Goal: Task Accomplishment & Management: Complete application form

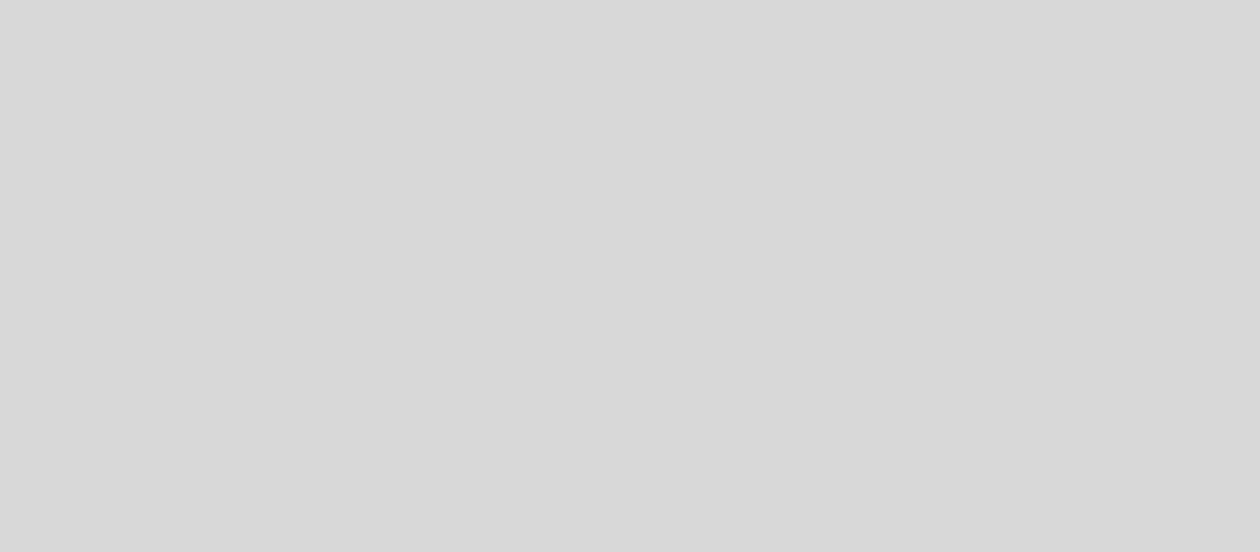
select select "es"
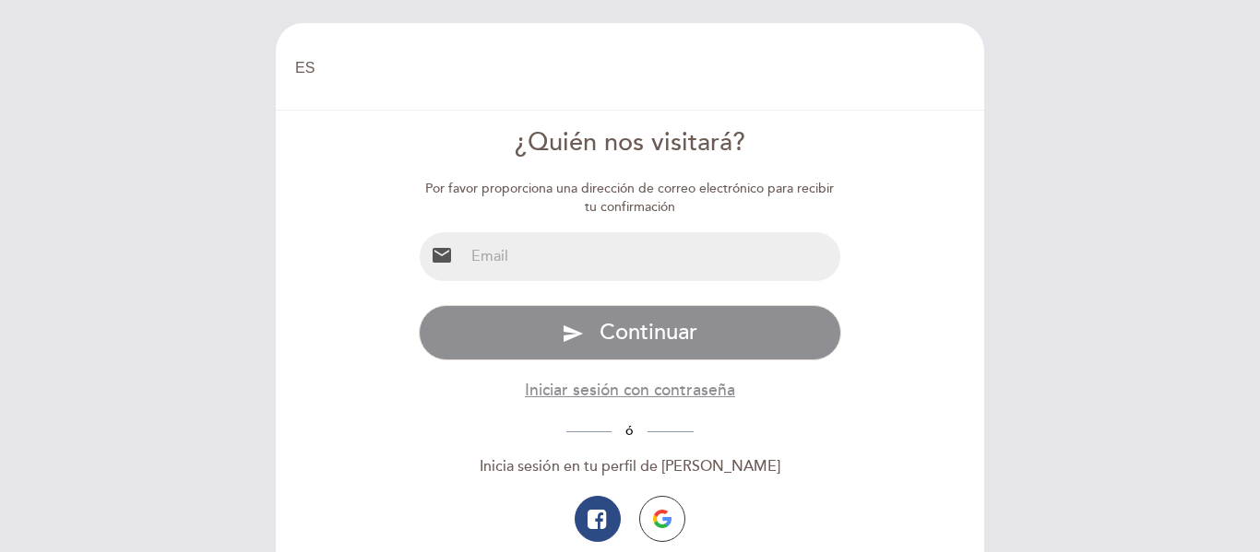
click at [626, 265] on input "email" at bounding box center [652, 256] width 377 height 49
type input "[EMAIL_ADDRESS][DOMAIN_NAME]"
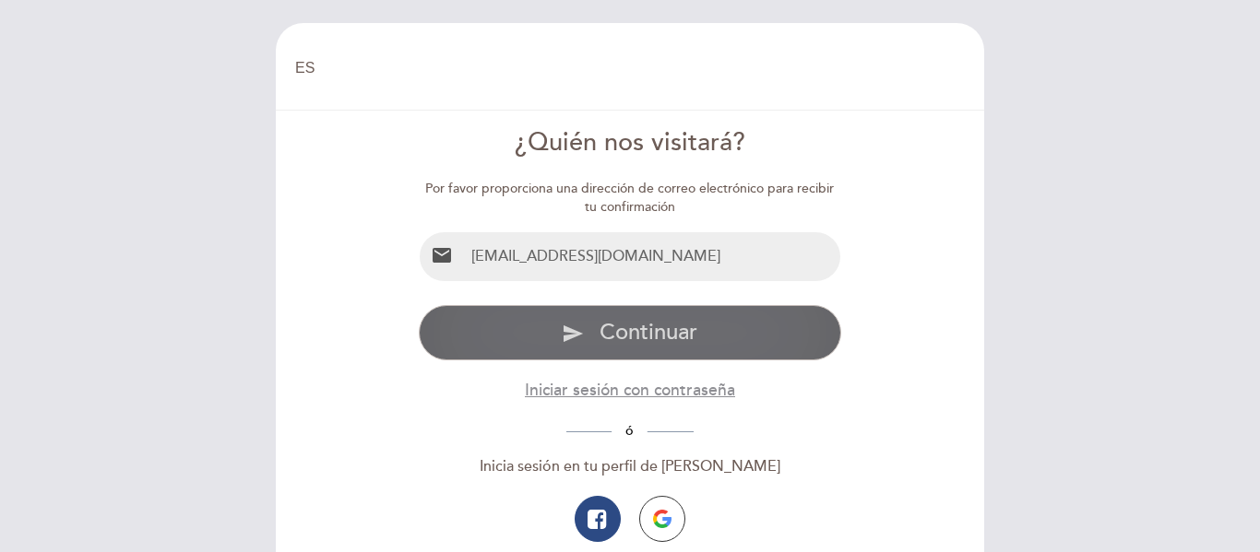
click at [660, 348] on button "send Continuar" at bounding box center [630, 332] width 423 height 55
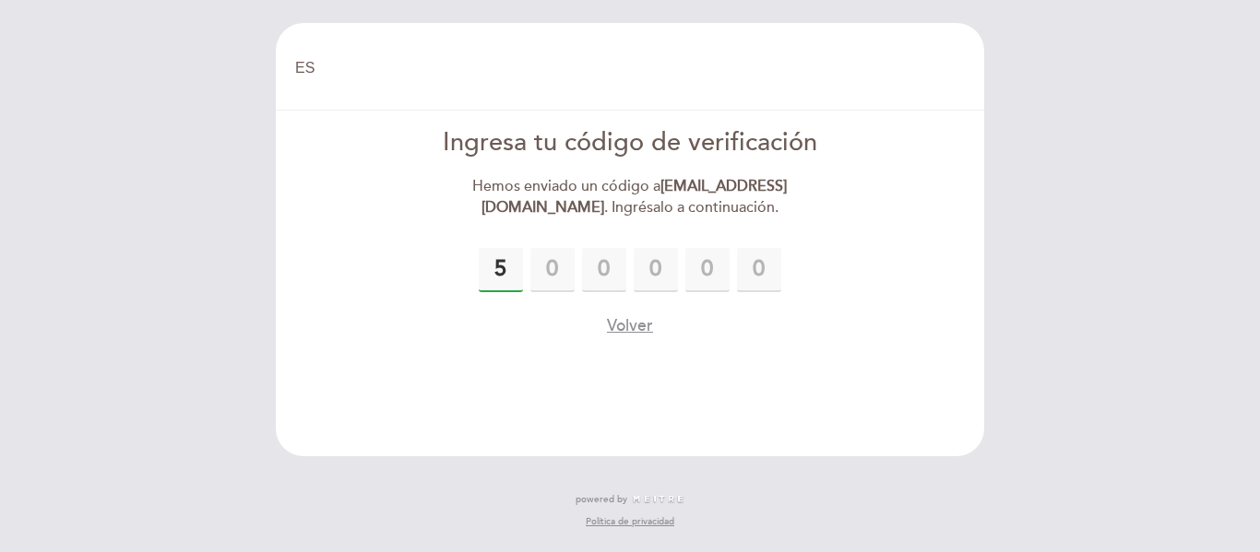
type input "5"
type input "7"
type input "4"
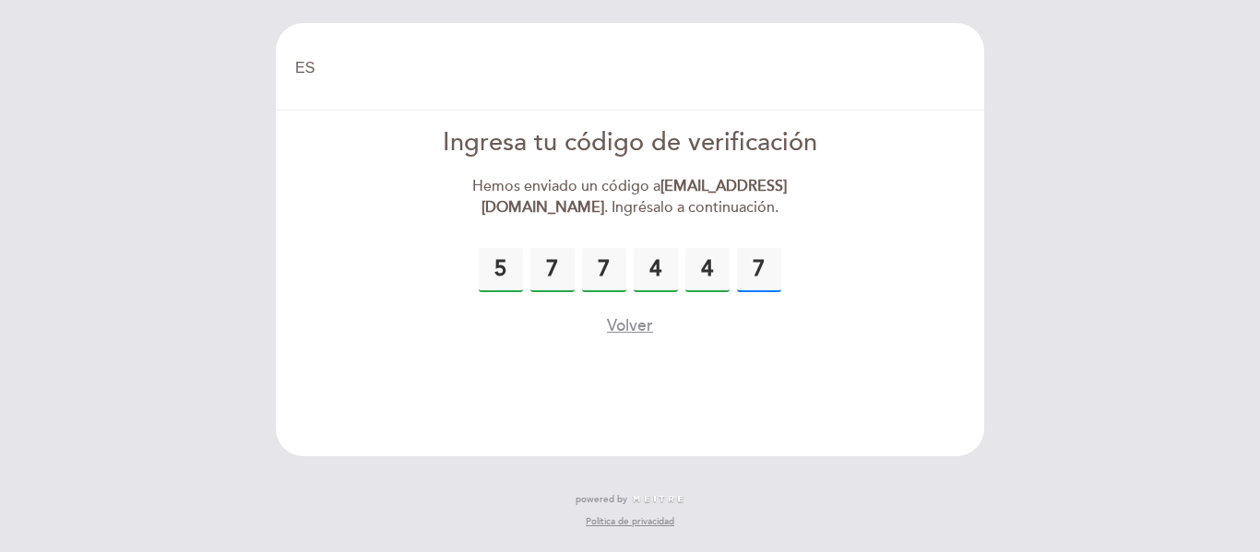
type input "7"
